Goal: Task Accomplishment & Management: Manage account settings

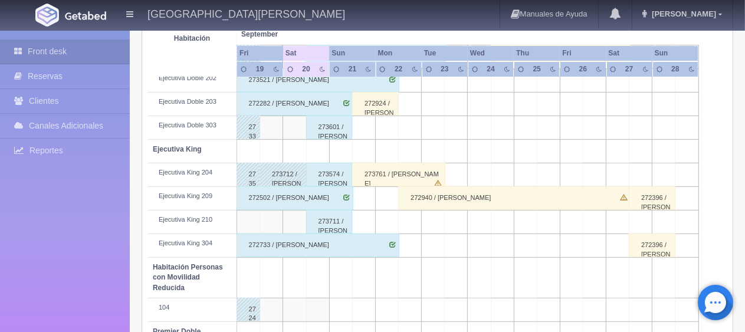
scroll to position [393, 0]
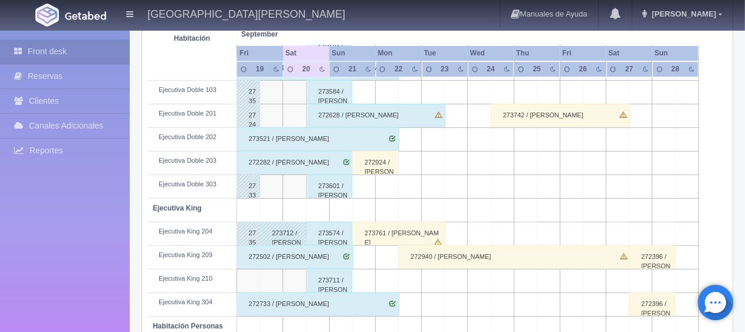
click at [385, 229] on div "273761 / [PERSON_NAME]" at bounding box center [398, 234] width 93 height 24
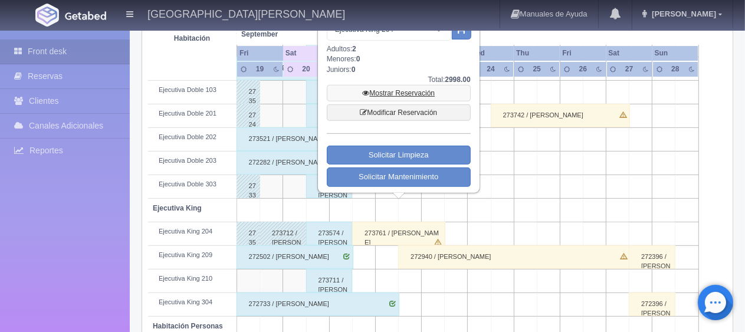
click at [389, 90] on link "Mostrar Reservación" at bounding box center [399, 93] width 144 height 17
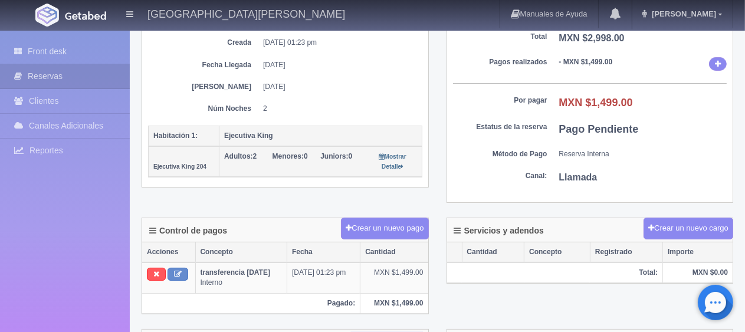
scroll to position [295, 0]
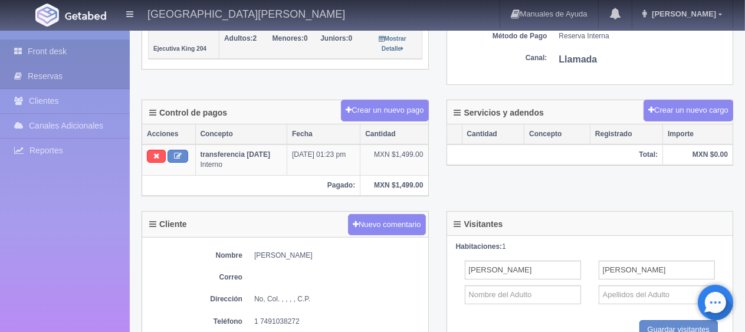
click at [70, 45] on link "Front desk" at bounding box center [65, 52] width 130 height 24
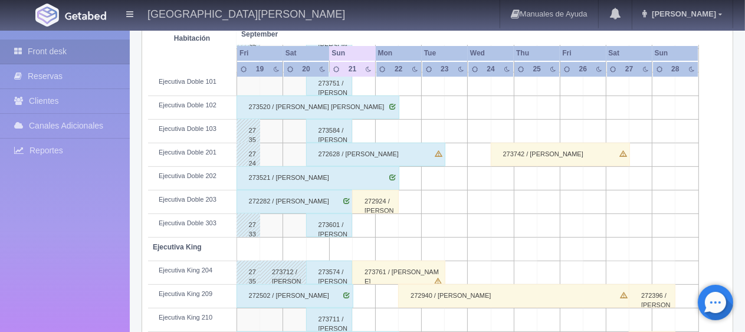
scroll to position [413, 0]
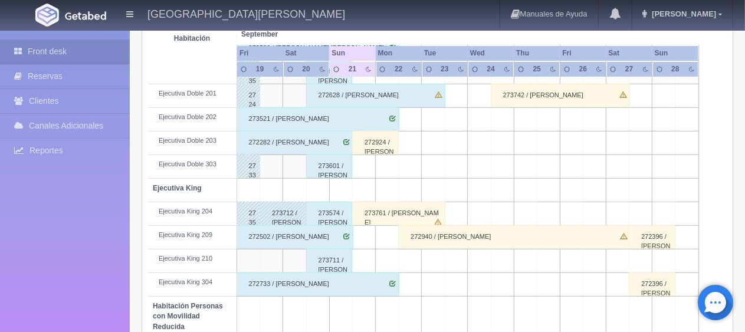
click at [366, 143] on div "272924 / [PERSON_NAME] [PERSON_NAME]" at bounding box center [375, 143] width 47 height 24
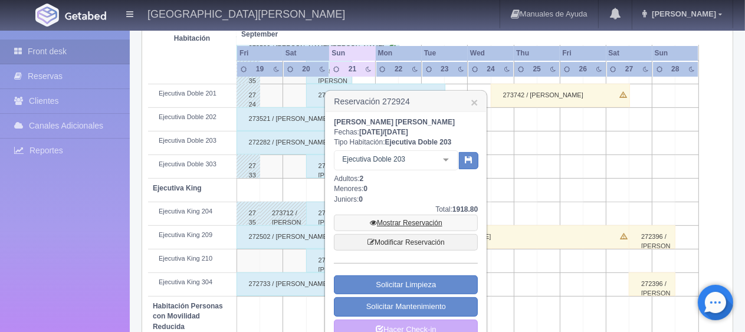
click at [376, 221] on link "Mostrar Reservación" at bounding box center [406, 223] width 144 height 17
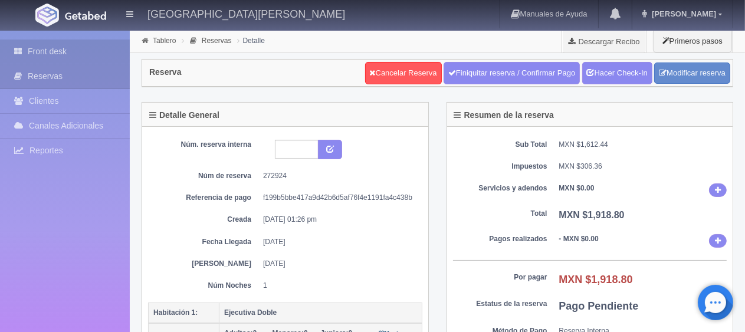
scroll to position [59, 0]
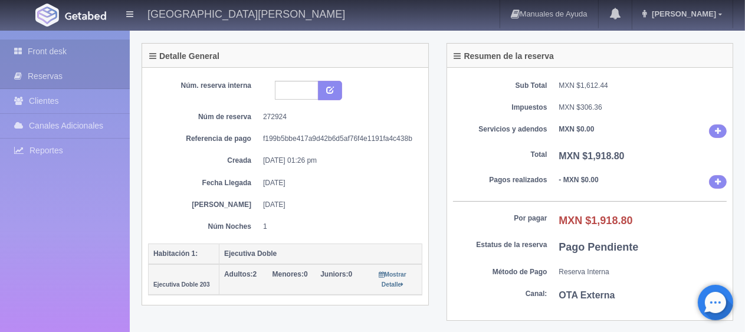
click at [26, 53] on icon at bounding box center [21, 51] width 14 height 12
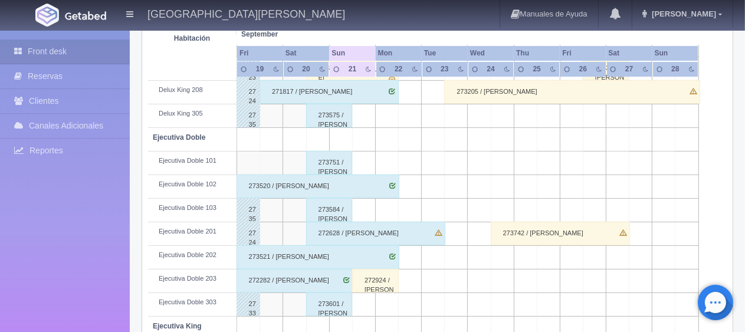
scroll to position [157, 0]
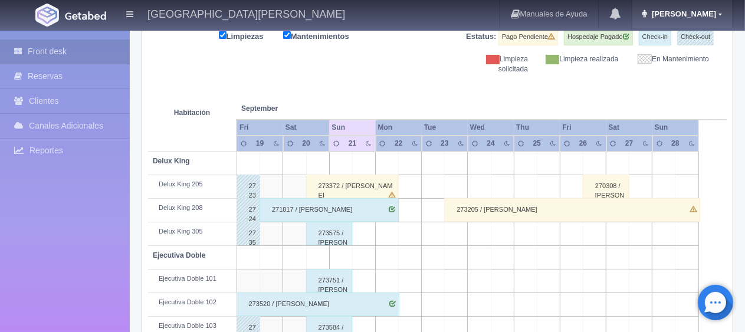
click at [714, 14] on span "[PERSON_NAME]" at bounding box center [682, 13] width 67 height 9
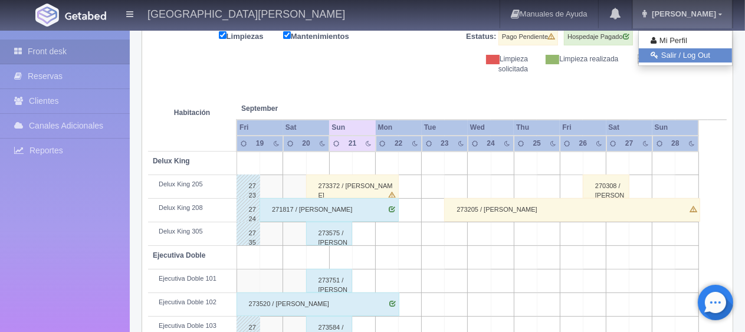
click at [693, 52] on link "Salir / Log Out" at bounding box center [685, 55] width 93 height 15
